Goal: Find specific page/section

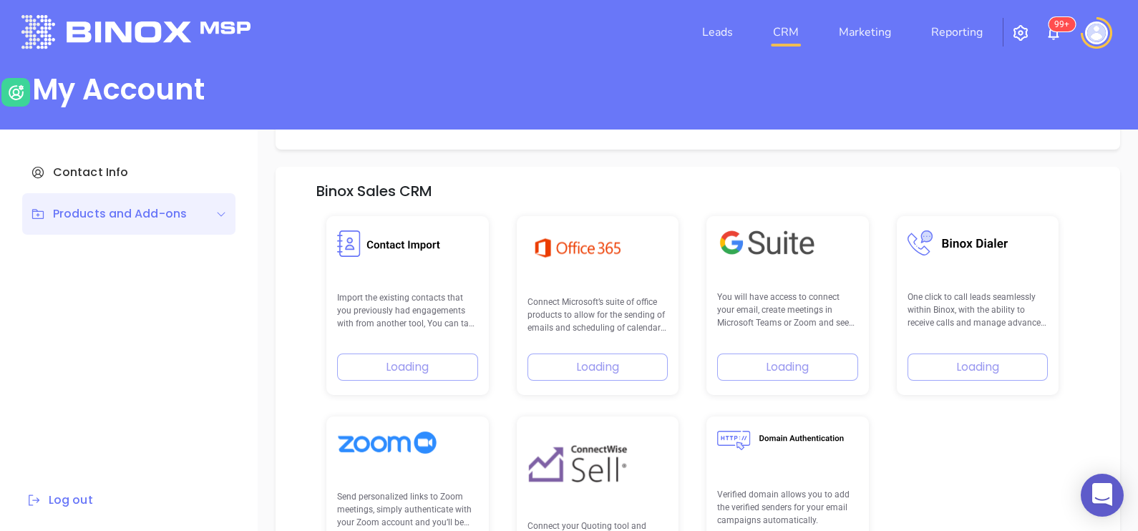
scroll to position [203, 0]
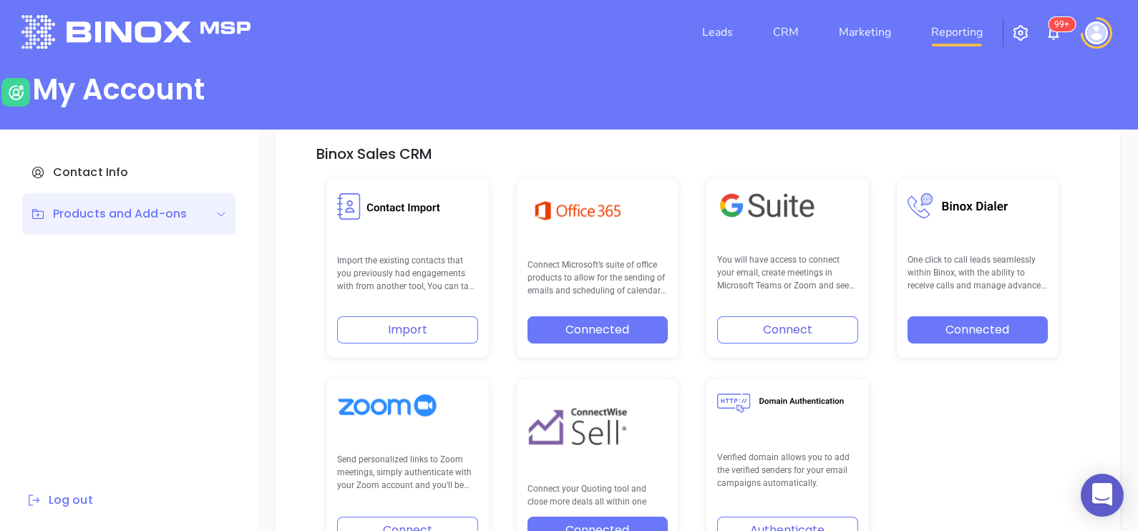
click at [932, 33] on link "Reporting" at bounding box center [956, 32] width 63 height 29
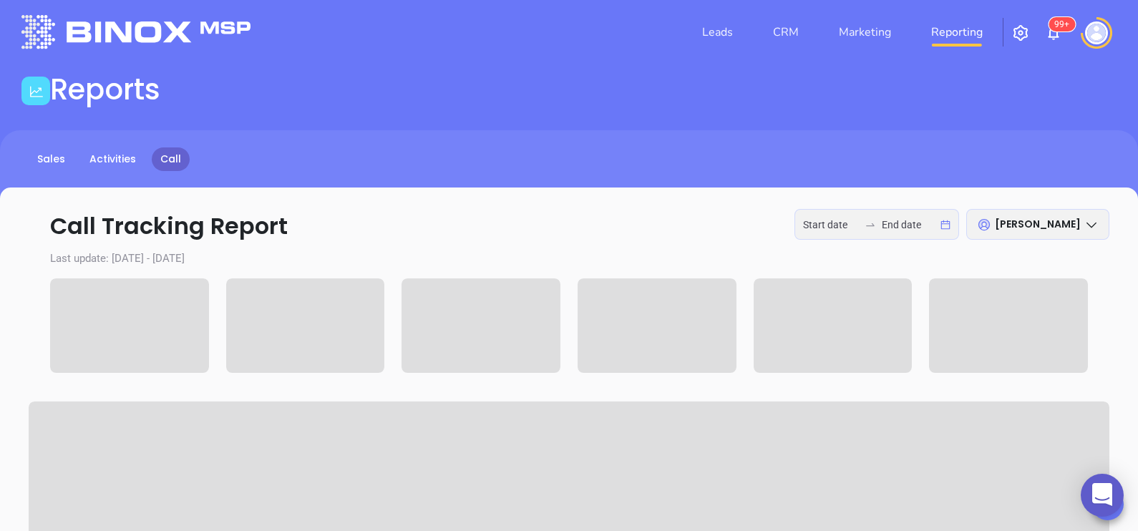
type input "[DATE]"
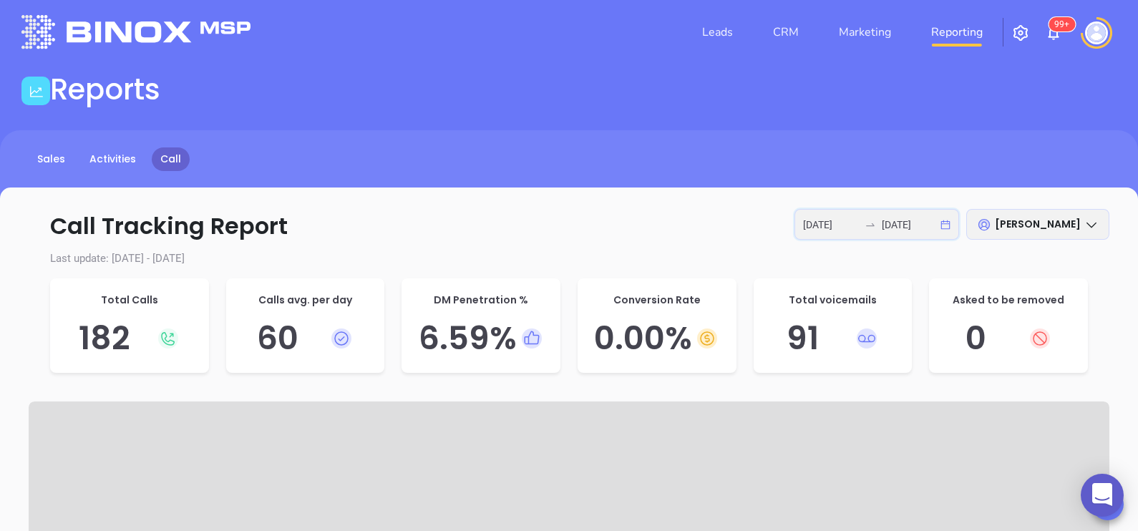
click at [904, 223] on input "[DATE]" at bounding box center [910, 225] width 56 height 16
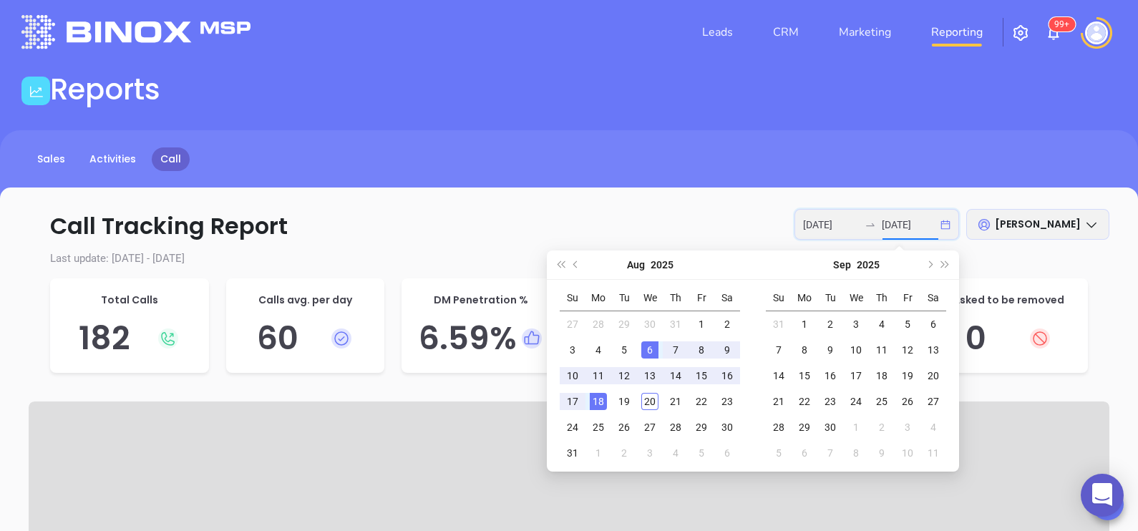
type input "[DATE]"
click at [602, 405] on div "18" at bounding box center [598, 401] width 17 height 17
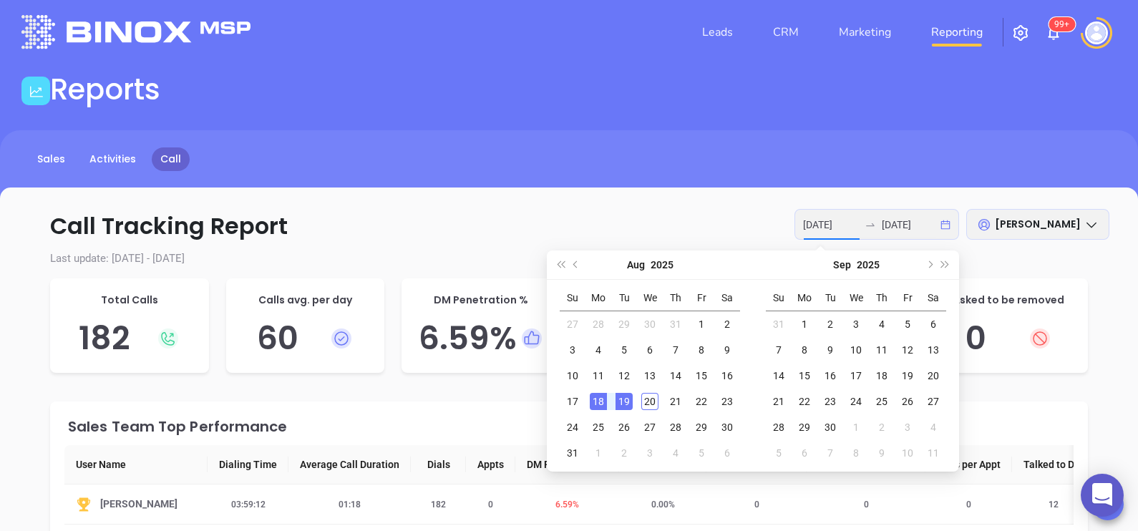
click at [619, 404] on div "19" at bounding box center [623, 401] width 17 height 17
type input "[DATE]"
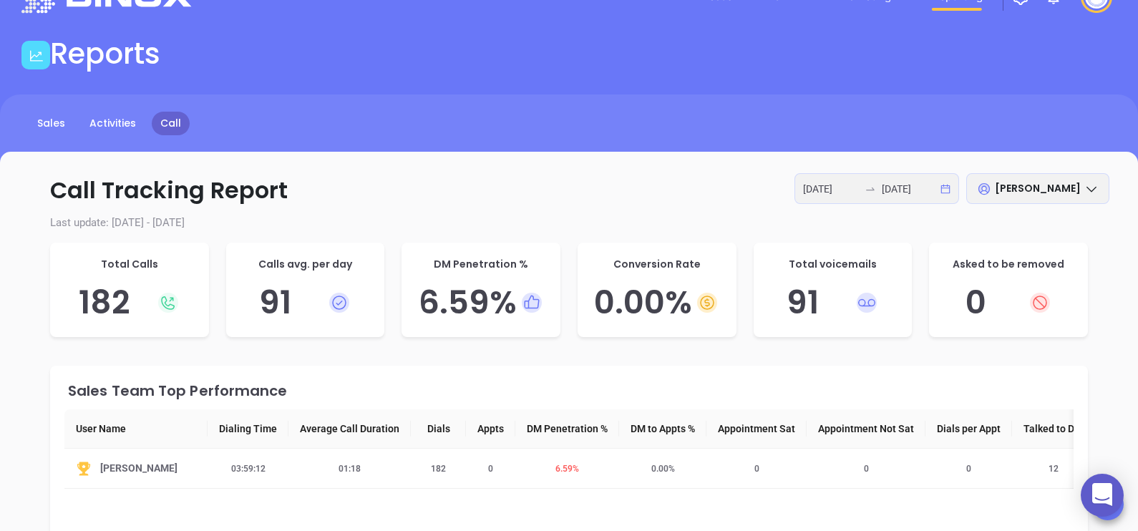
scroll to position [79, 0]
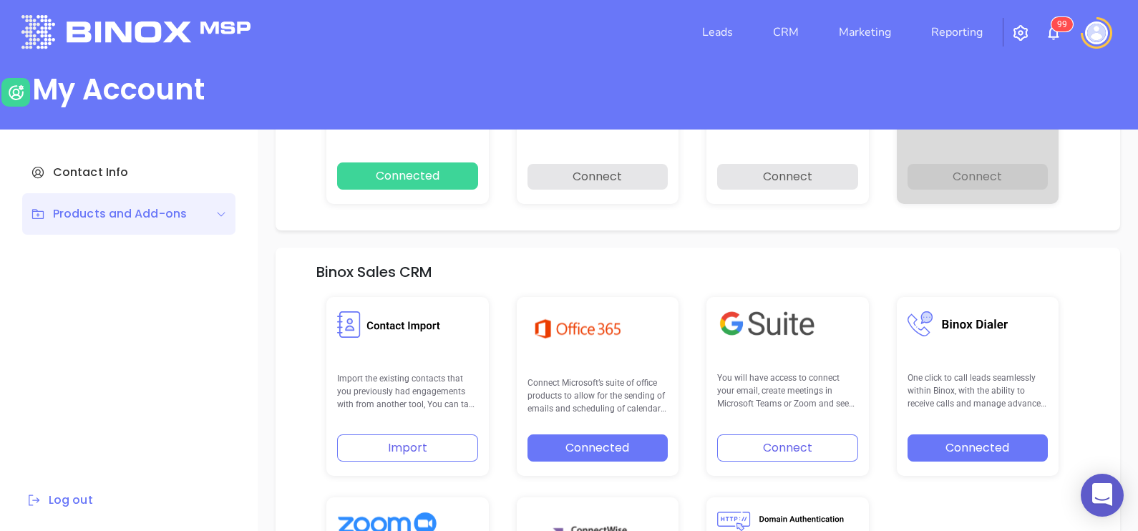
scroll to position [203, 0]
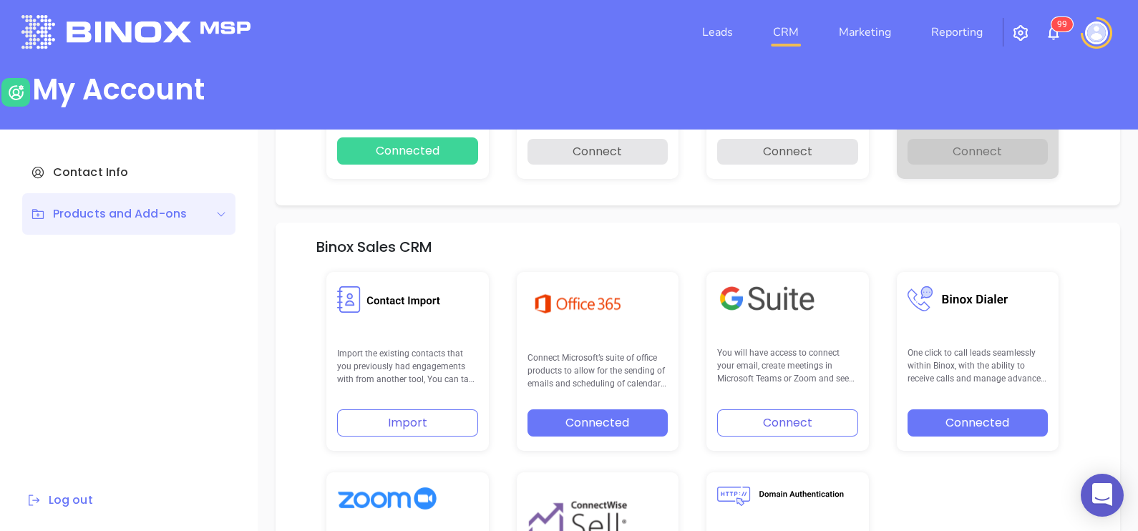
click at [782, 40] on link "CRM" at bounding box center [785, 32] width 37 height 29
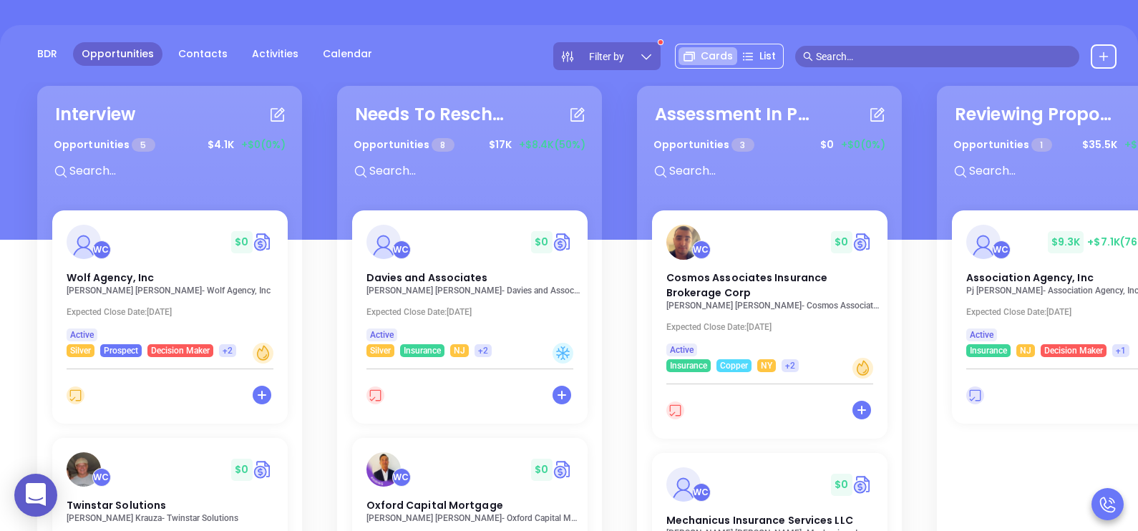
scroll to position [115, 0]
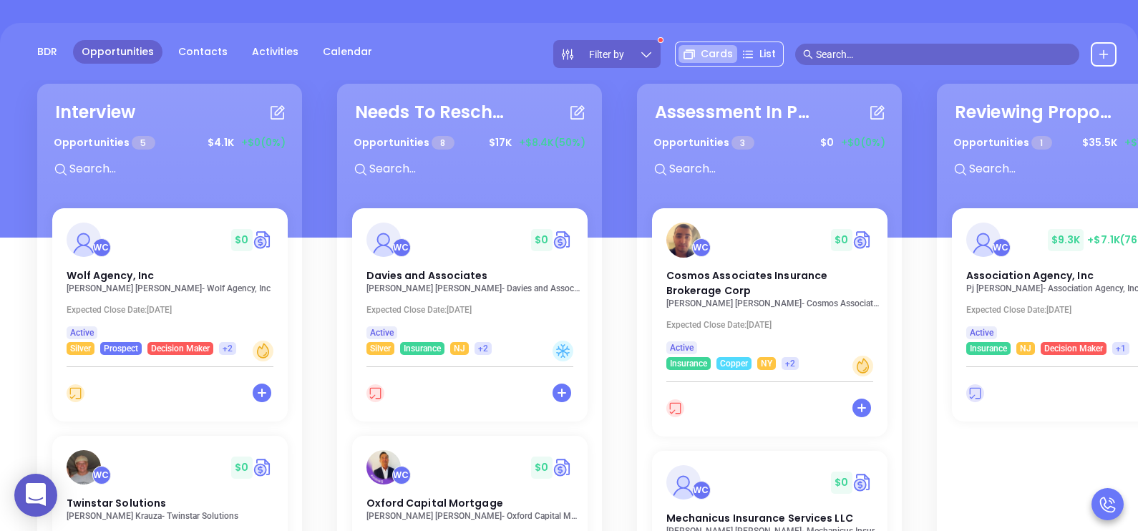
click at [642, 52] on icon at bounding box center [646, 54] width 14 height 14
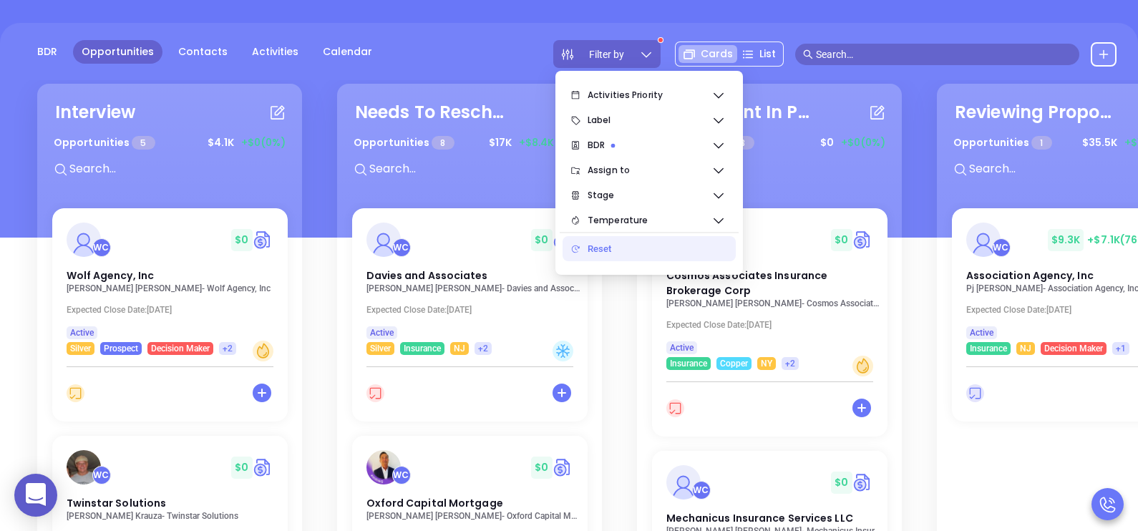
click at [642, 52] on icon at bounding box center [646, 54] width 14 height 14
